Goal: Task Accomplishment & Management: Manage account settings

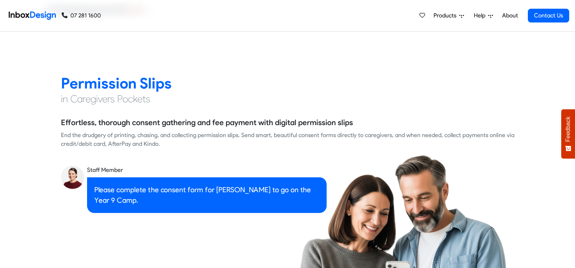
scroll to position [545, 0]
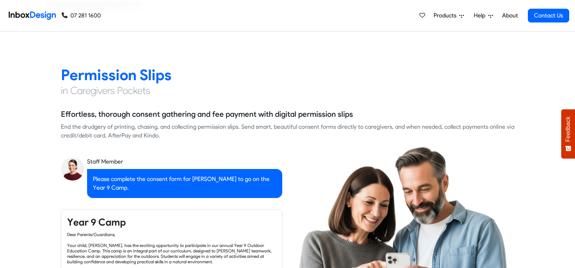
checkbox input "true"
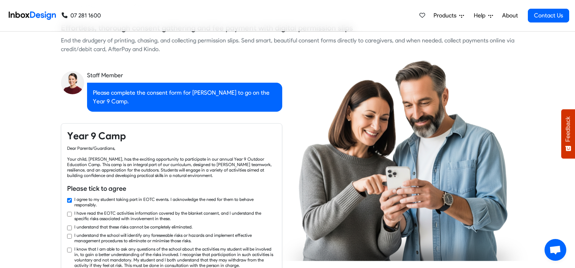
checkbox input "true"
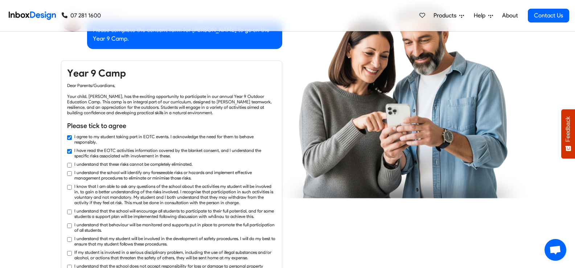
checkbox input "true"
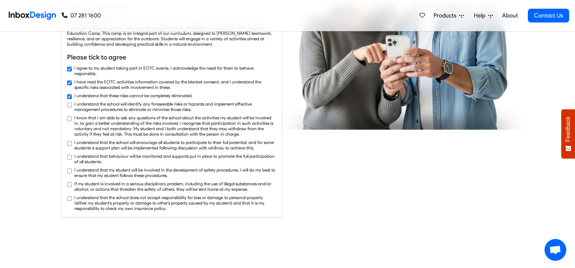
checkbox input "true"
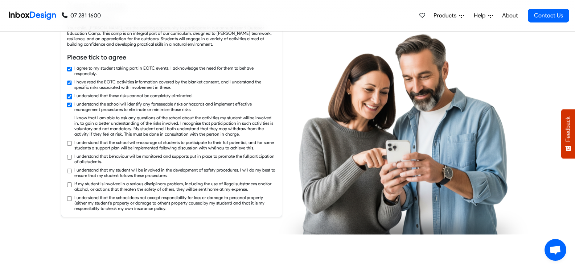
checkbox input "true"
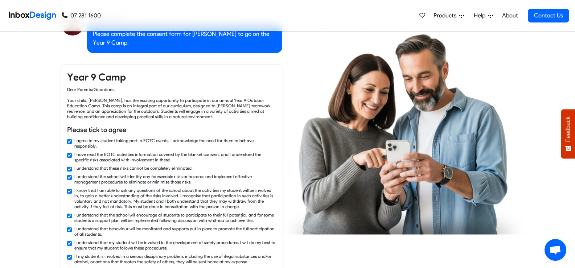
checkbox input "false"
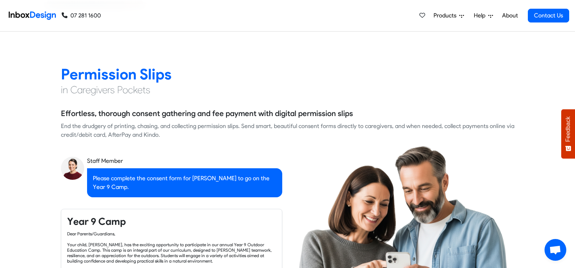
checkbox input "false"
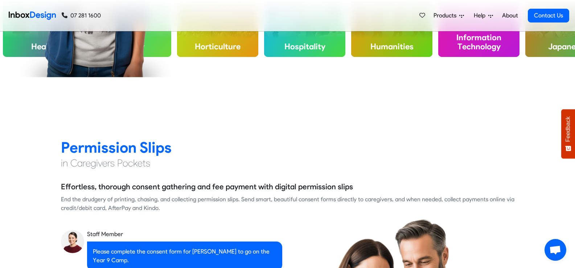
checkbox input "false"
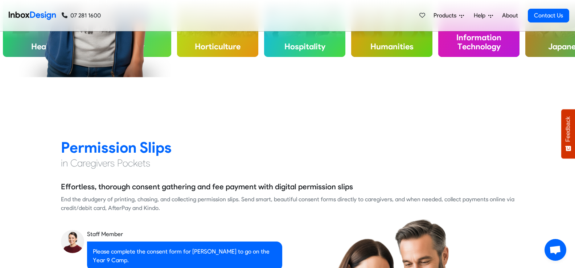
checkbox input "false"
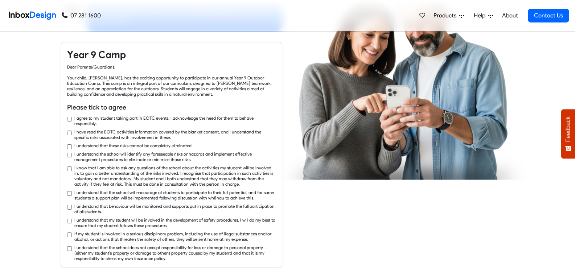
checkbox input "true"
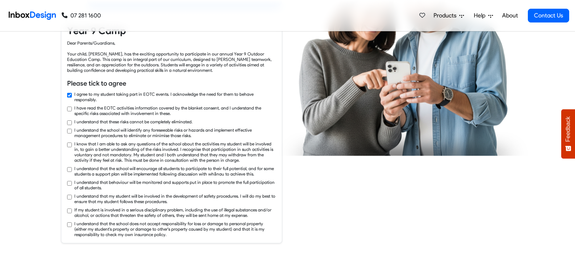
checkbox input "true"
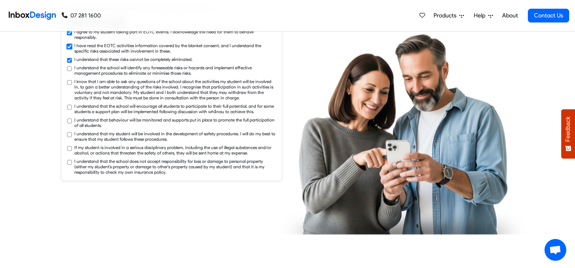
checkbox input "true"
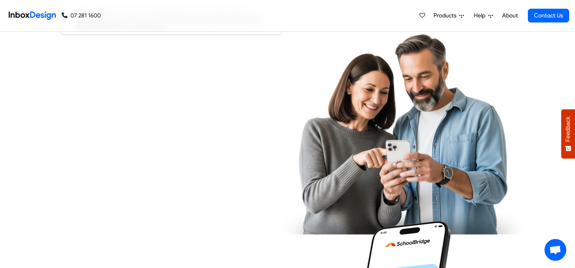
checkbox input "true"
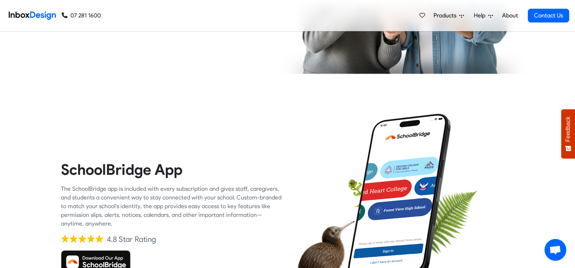
checkbox input "true"
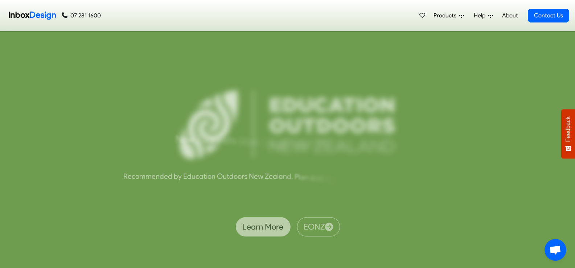
scroll to position [1779, 0]
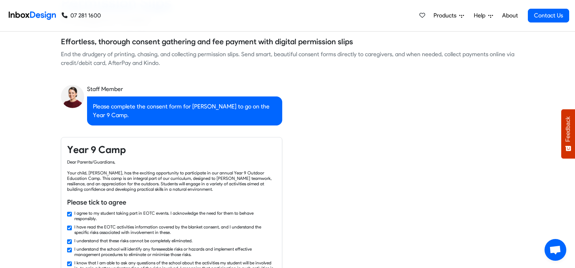
checkbox input "false"
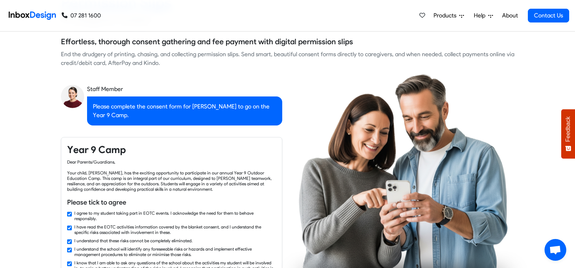
checkbox input "false"
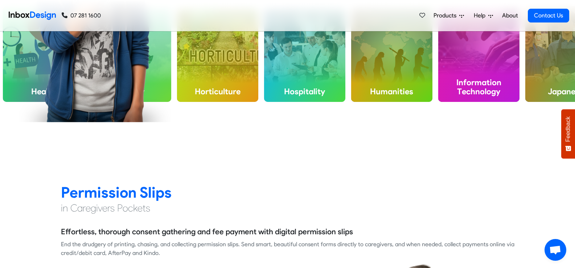
checkbox input "false"
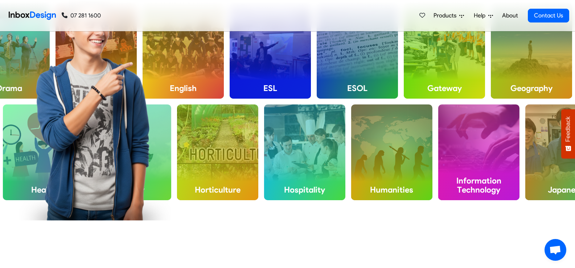
checkbox input "false"
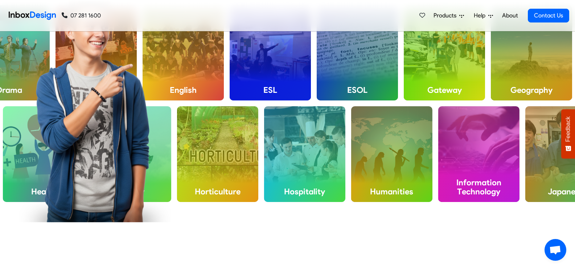
checkbox input "false"
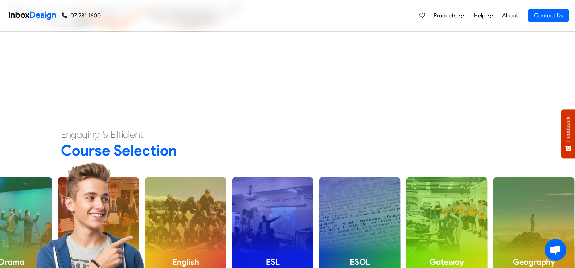
checkbox input "false"
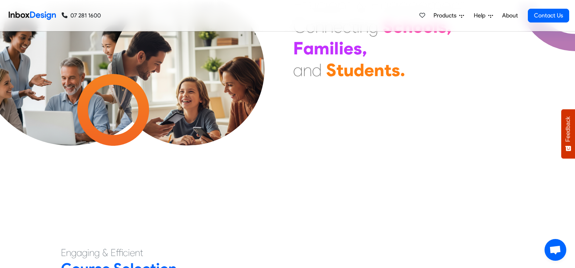
checkbox input "false"
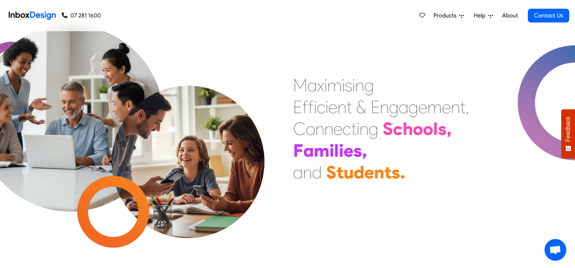
scroll to position [0, 0]
